Goal: Task Accomplishment & Management: Use online tool/utility

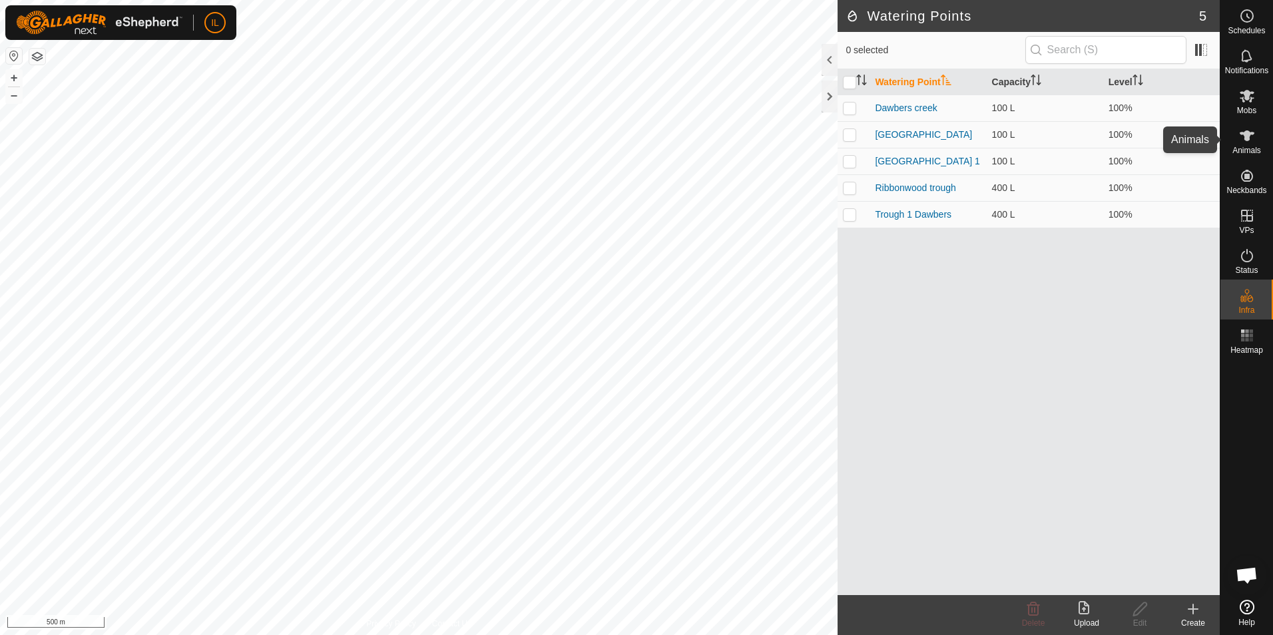
click at [1246, 138] on icon at bounding box center [1247, 135] width 15 height 11
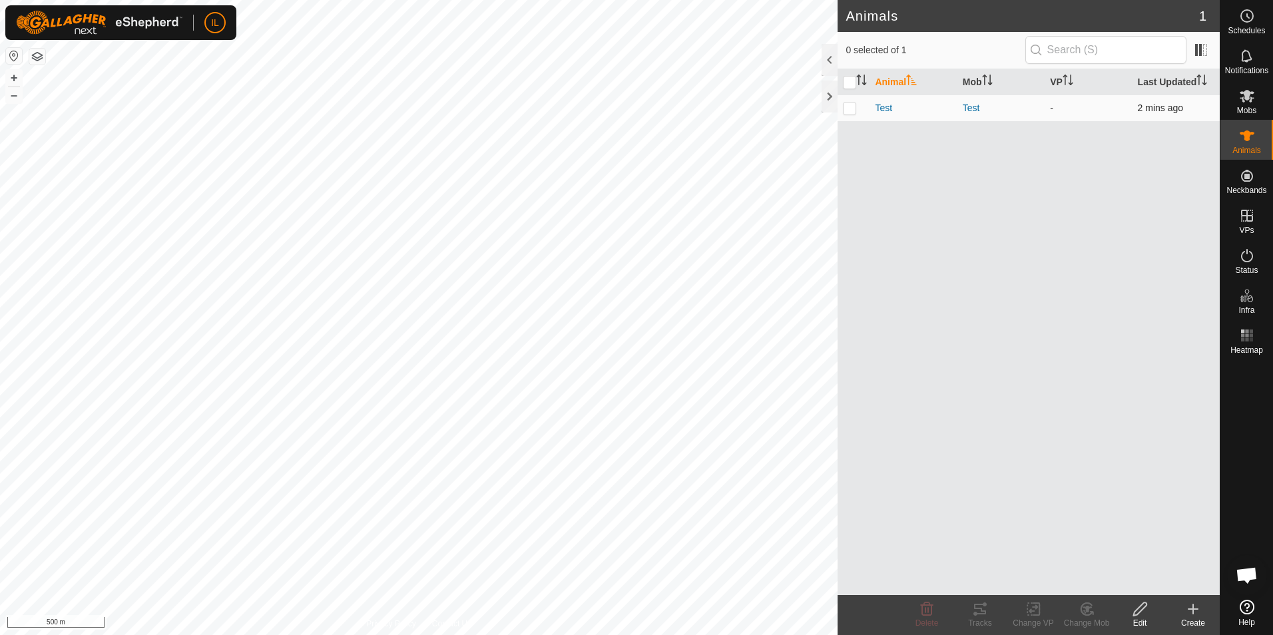
click at [855, 109] on p-checkbox at bounding box center [849, 108] width 13 height 11
checkbox input "true"
click at [1251, 339] on rect at bounding box center [1250, 339] width 3 height 3
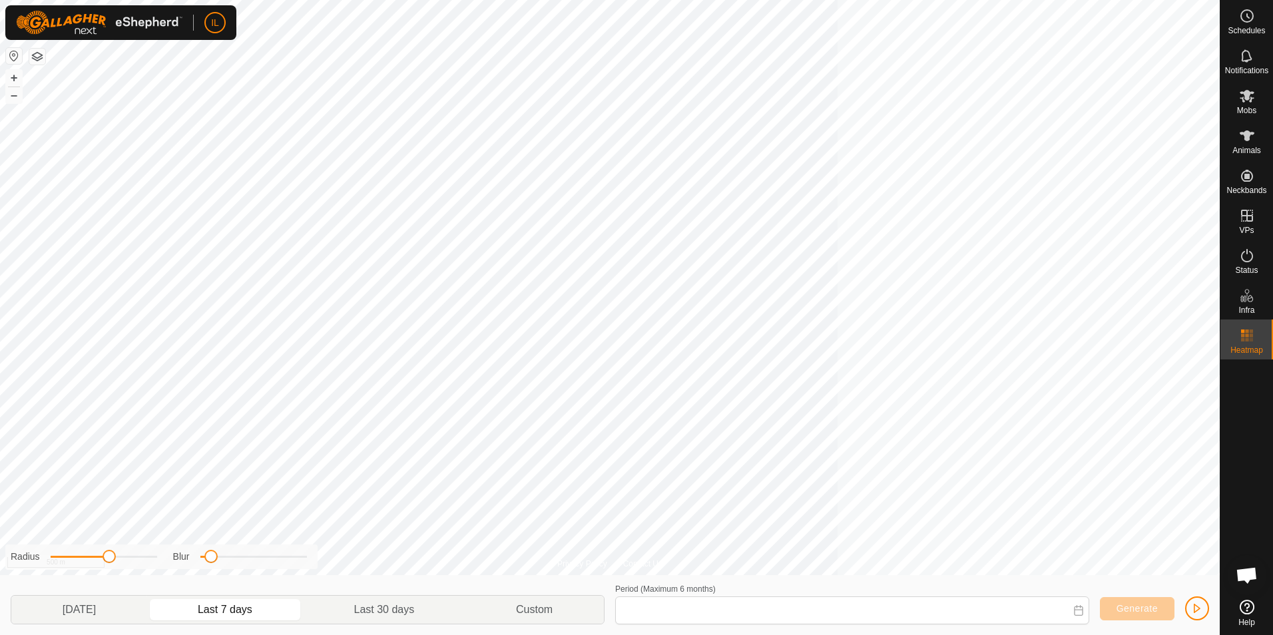
type input "[DATE] - [DATE]"
click at [1246, 136] on icon at bounding box center [1247, 135] width 15 height 11
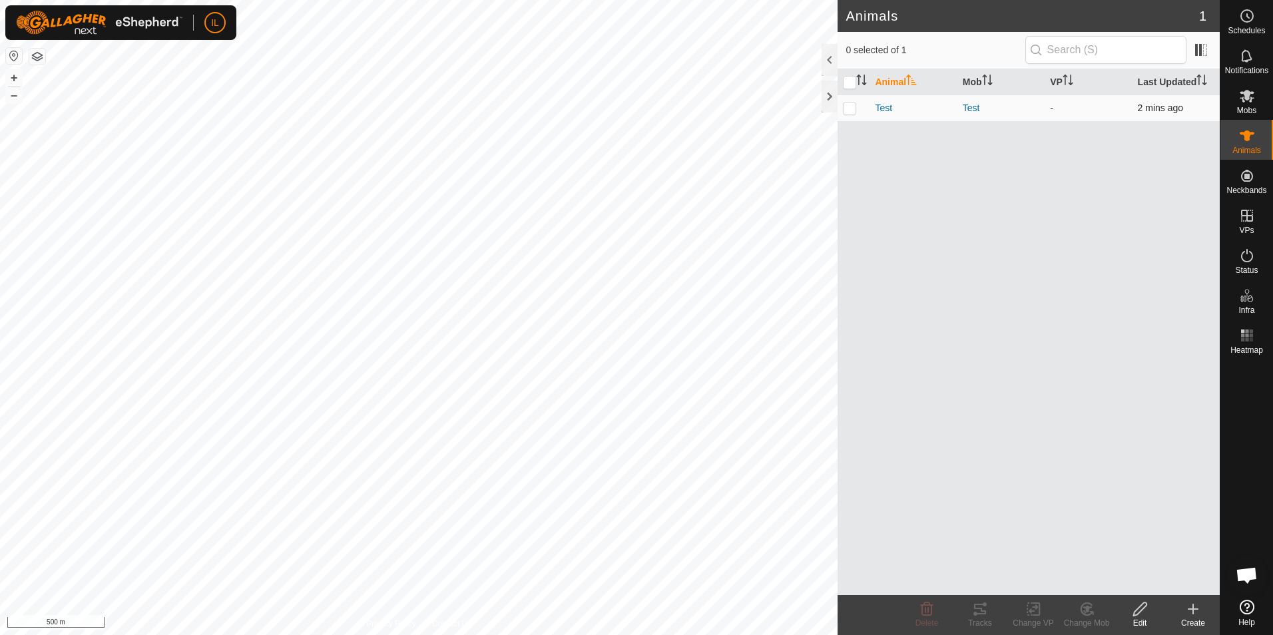
click at [853, 109] on p-checkbox at bounding box center [849, 108] width 13 height 11
checkbox input "true"
click at [980, 612] on icon at bounding box center [980, 609] width 16 height 16
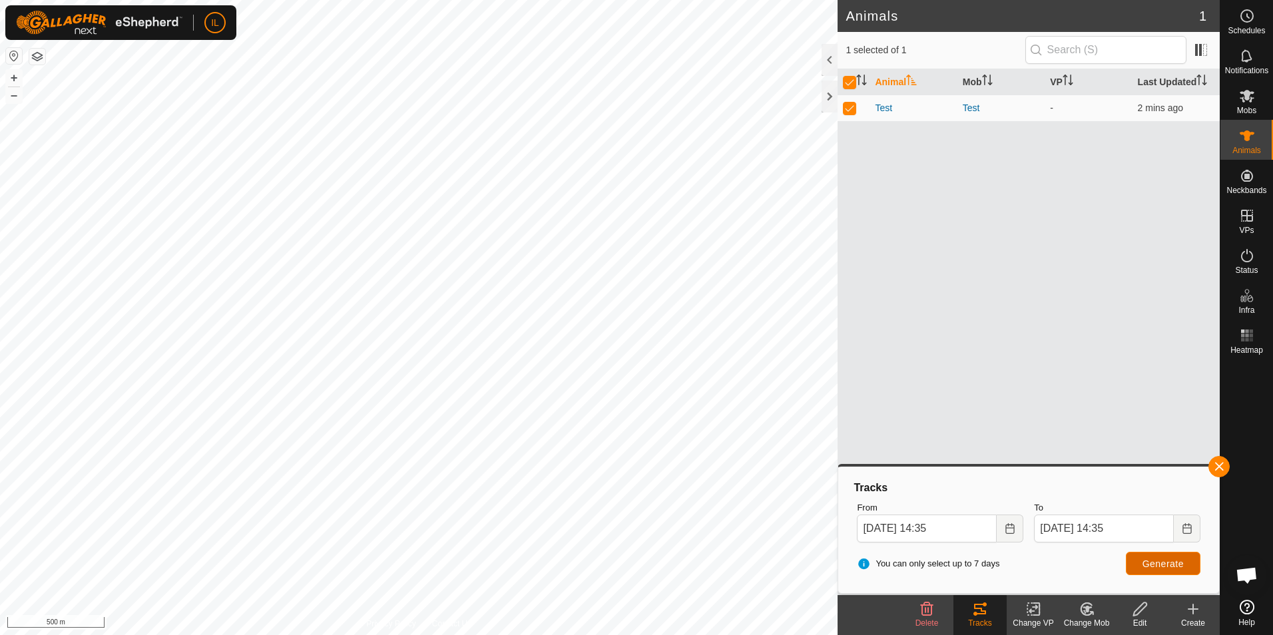
click at [1156, 563] on span "Generate" at bounding box center [1162, 564] width 41 height 11
click at [1248, 338] on rect at bounding box center [1246, 339] width 3 height 3
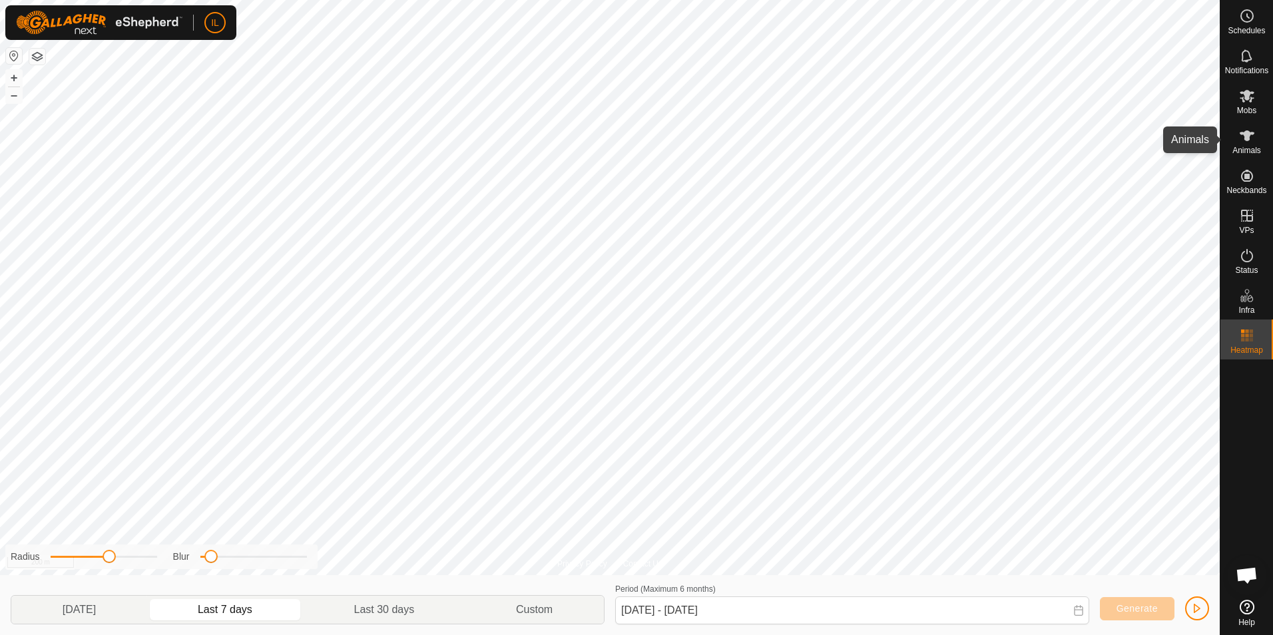
click at [1248, 141] on icon at bounding box center [1247, 136] width 16 height 16
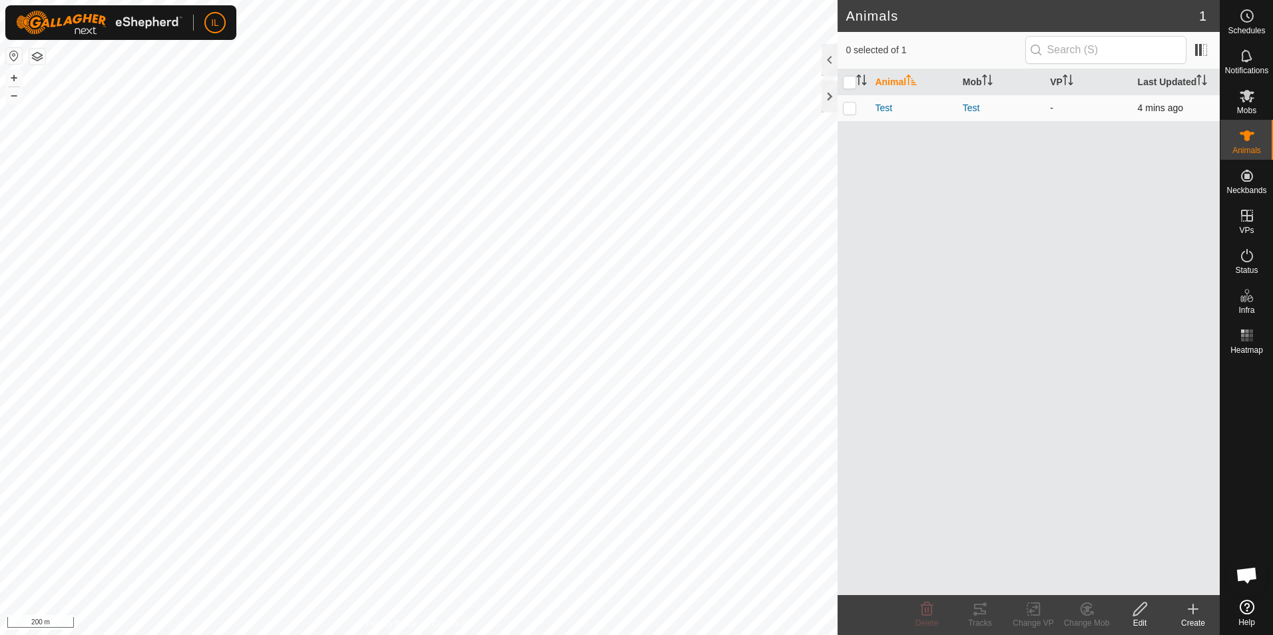
click at [851, 108] on p-checkbox at bounding box center [849, 108] width 13 height 11
checkbox input "true"
click at [982, 612] on icon at bounding box center [980, 609] width 12 height 11
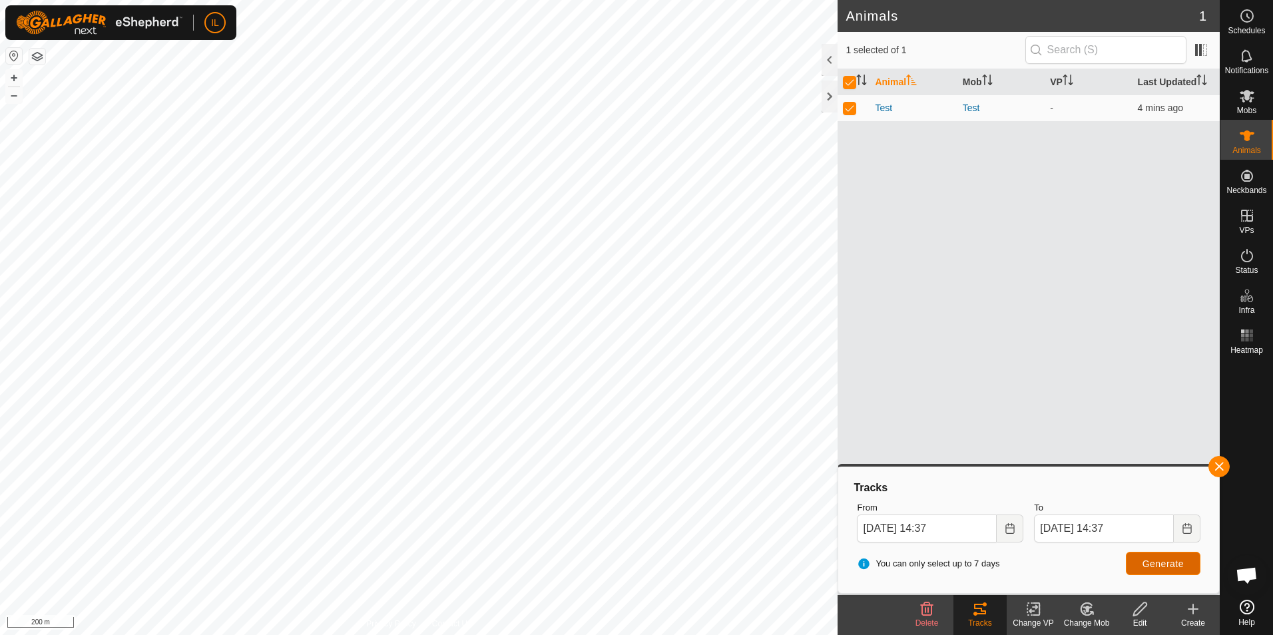
click at [1174, 563] on span "Generate" at bounding box center [1162, 564] width 41 height 11
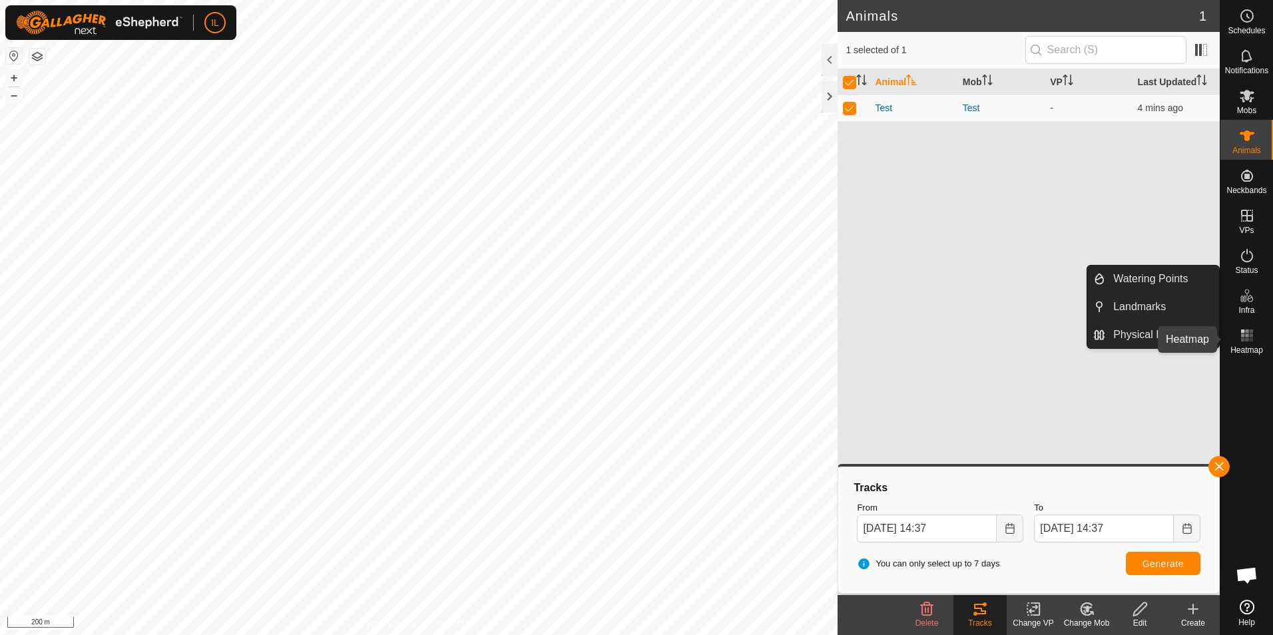
click at [1249, 336] on icon at bounding box center [1247, 336] width 16 height 16
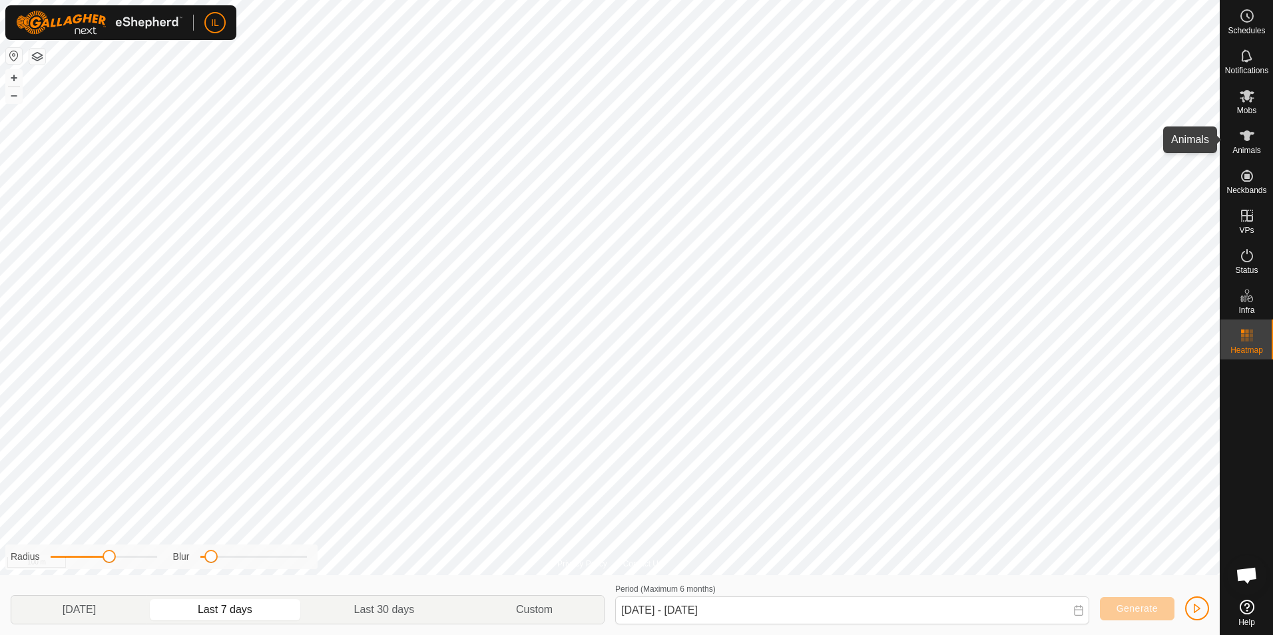
click at [1246, 140] on icon at bounding box center [1247, 135] width 15 height 11
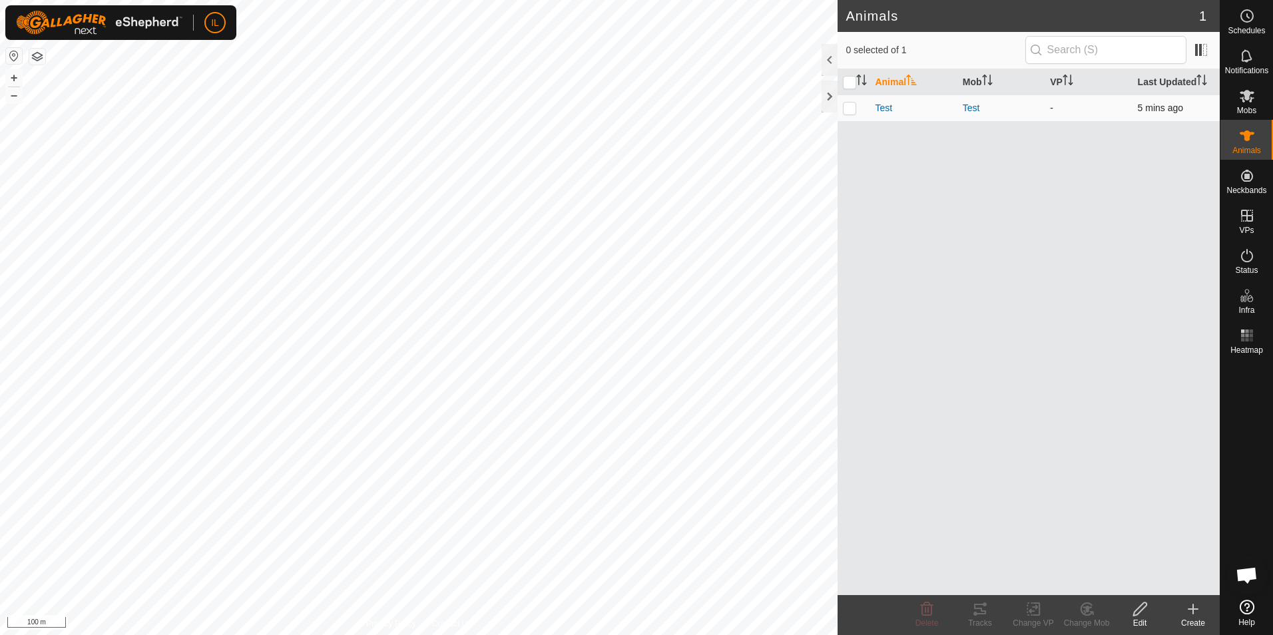
click at [852, 107] on p-checkbox at bounding box center [849, 108] width 13 height 11
checkbox input "true"
click at [981, 612] on icon at bounding box center [980, 609] width 16 height 16
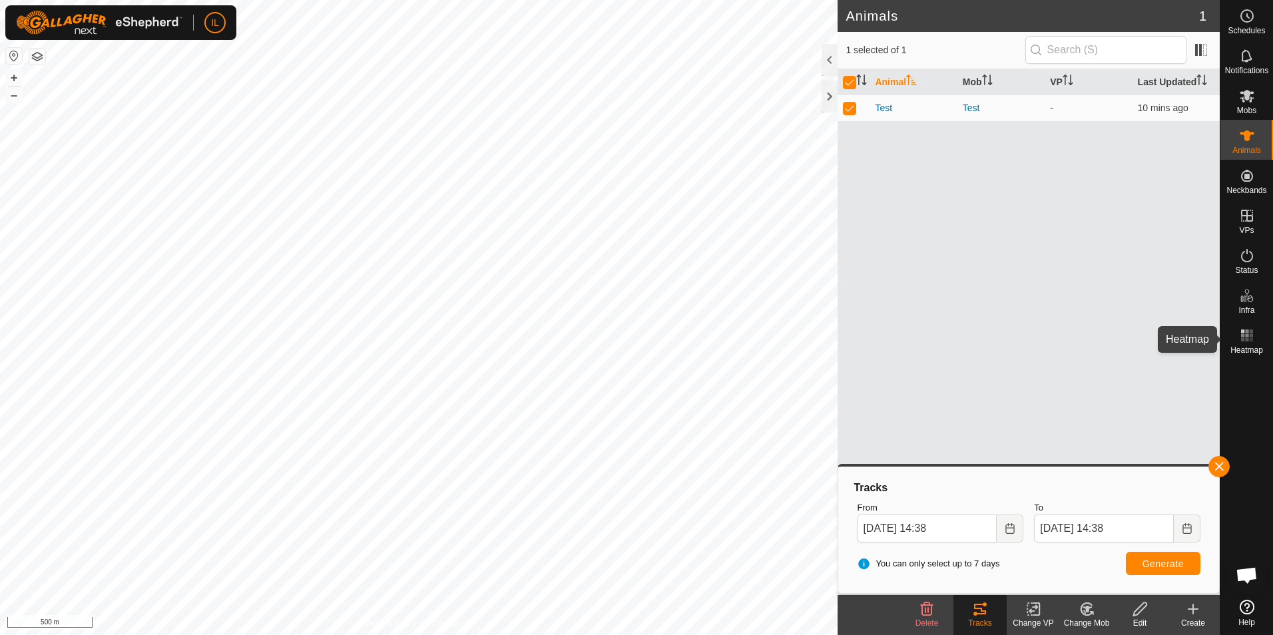
click at [1242, 333] on rect at bounding box center [1242, 331] width 3 height 3
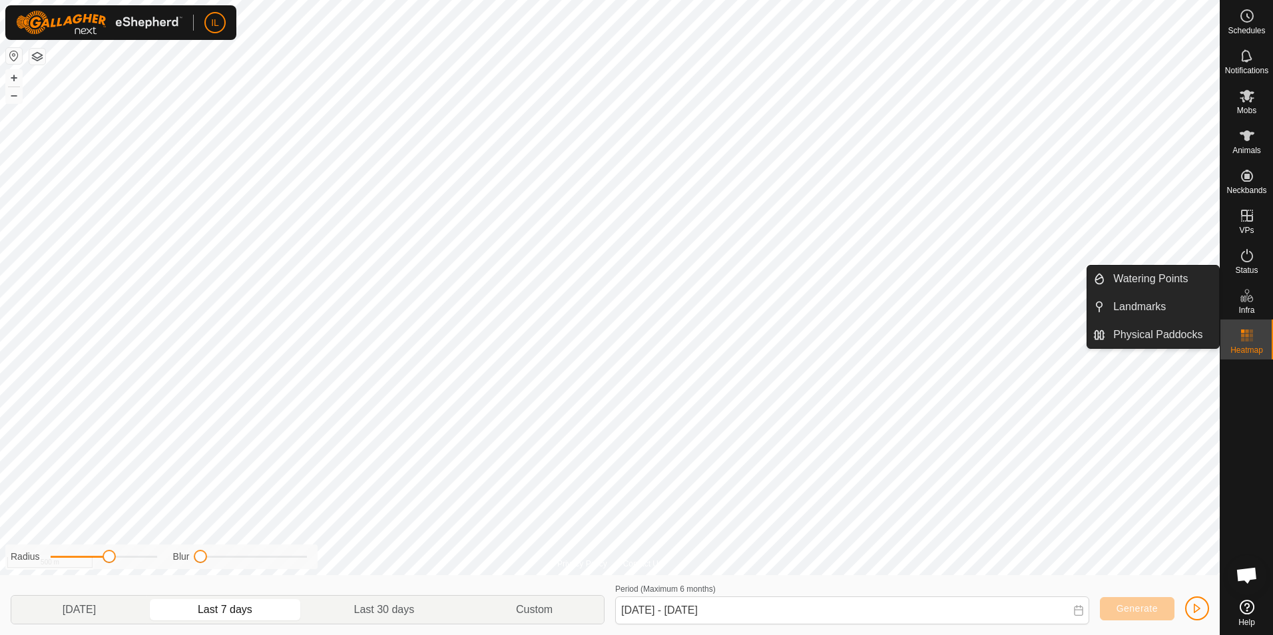
drag, startPoint x: 205, startPoint y: 560, endPoint x: 165, endPoint y: 556, distance: 40.1
click at [165, 556] on div "Radius Blur" at bounding box center [161, 557] width 312 height 25
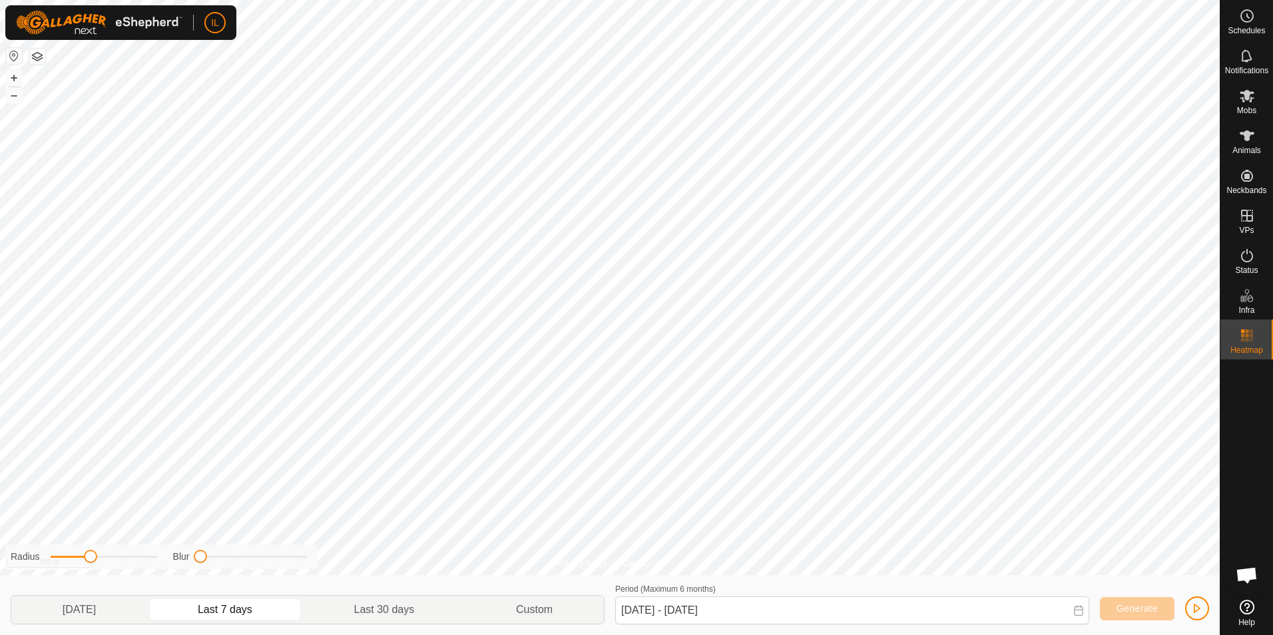
drag, startPoint x: 111, startPoint y: 558, endPoint x: 88, endPoint y: 555, distance: 22.9
click at [88, 555] on span at bounding box center [90, 556] width 13 height 13
